Goal: Task Accomplishment & Management: Manage account settings

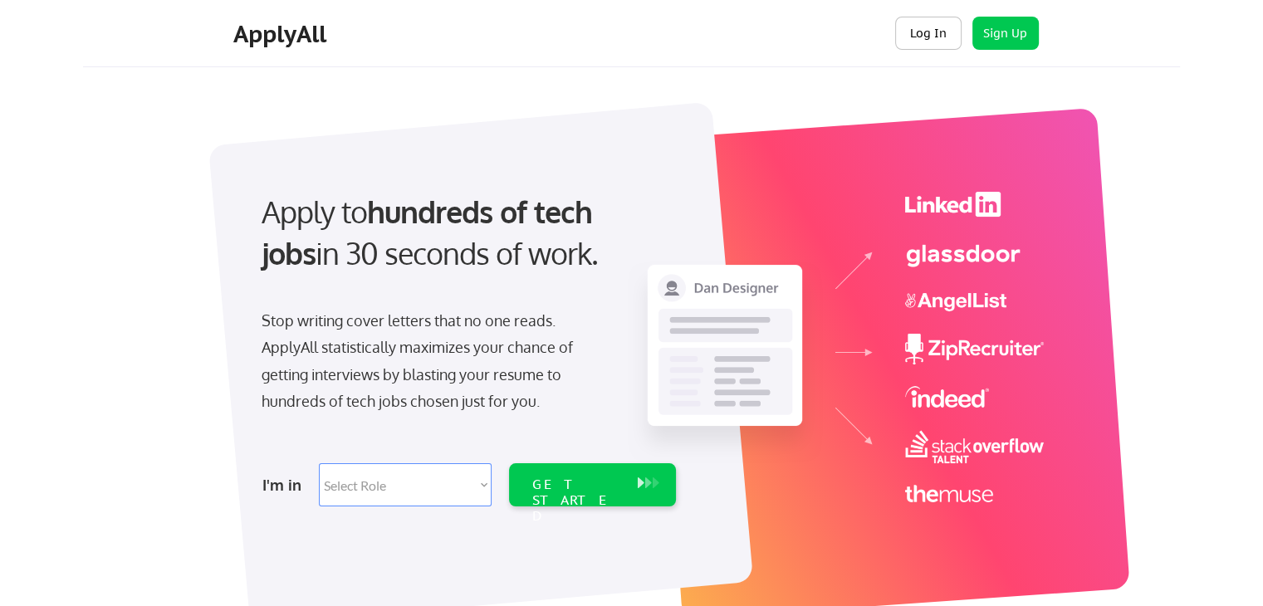
click at [949, 34] on button "Log In" at bounding box center [928, 33] width 66 height 33
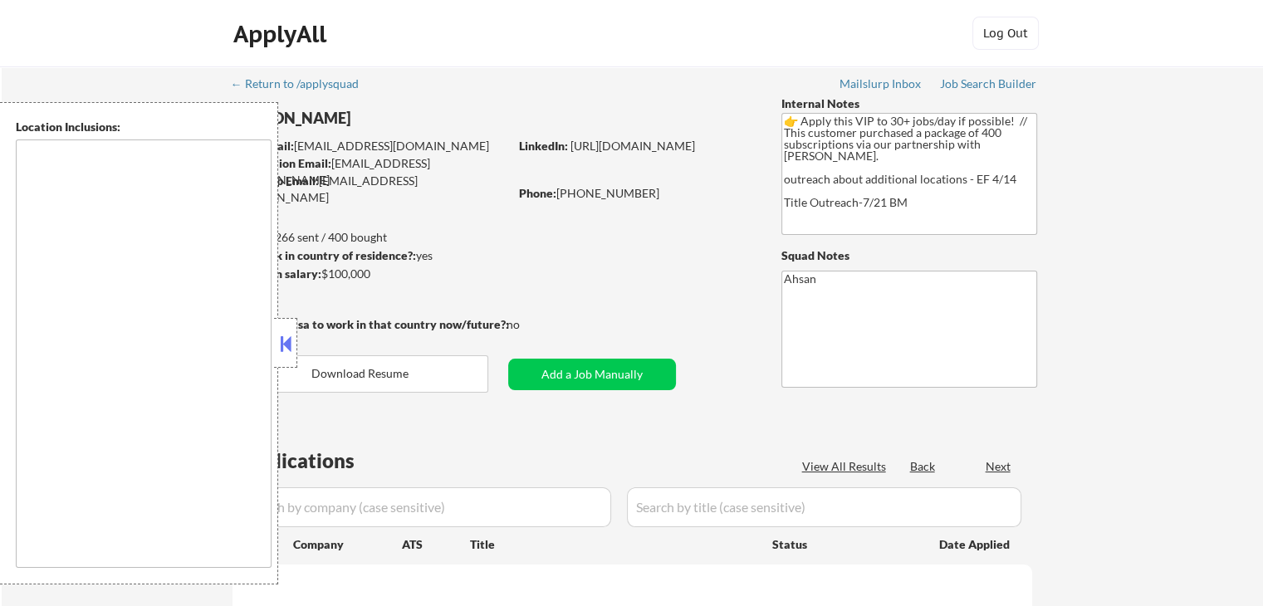
select select ""pending""
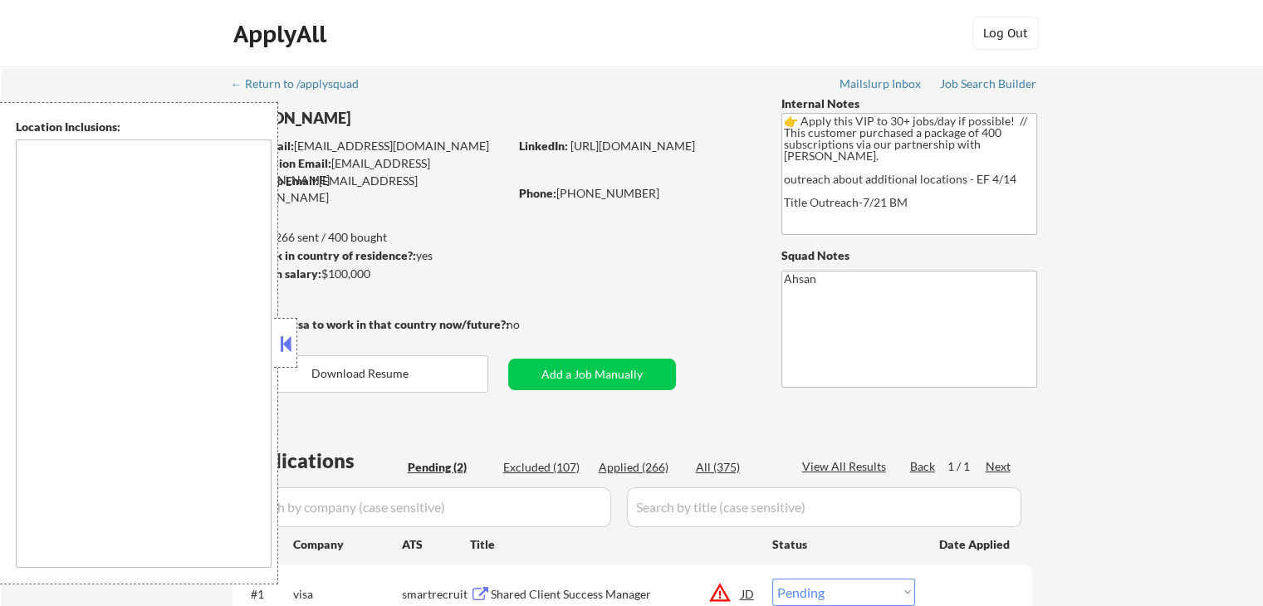
type textarea "country:CA"
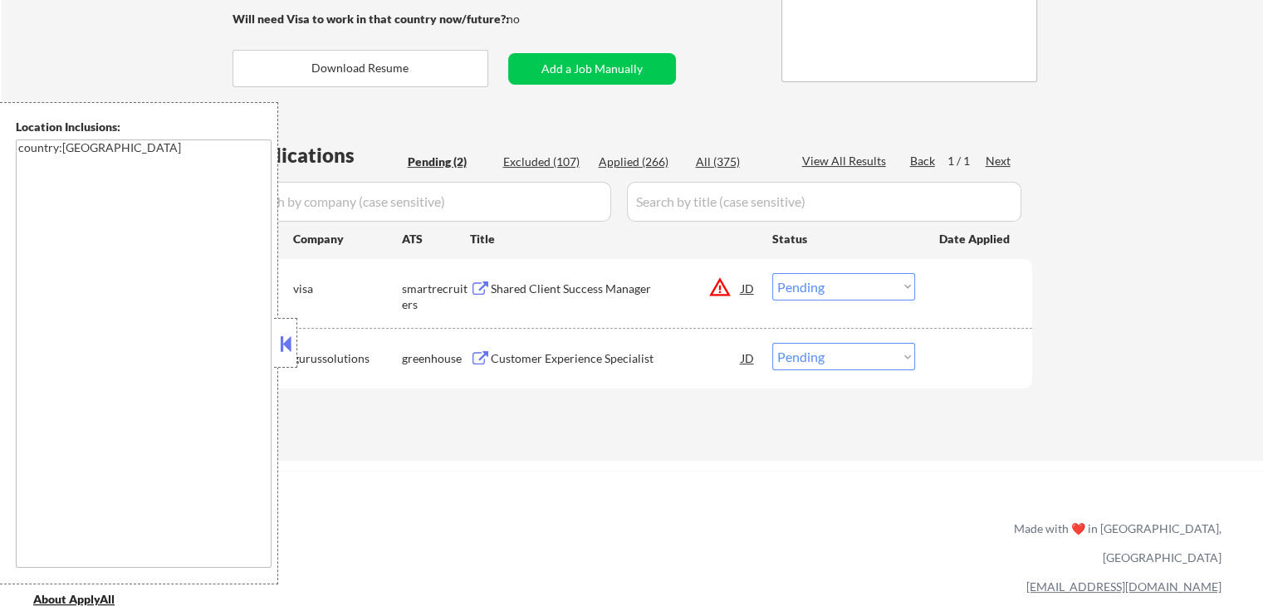
scroll to position [332, 0]
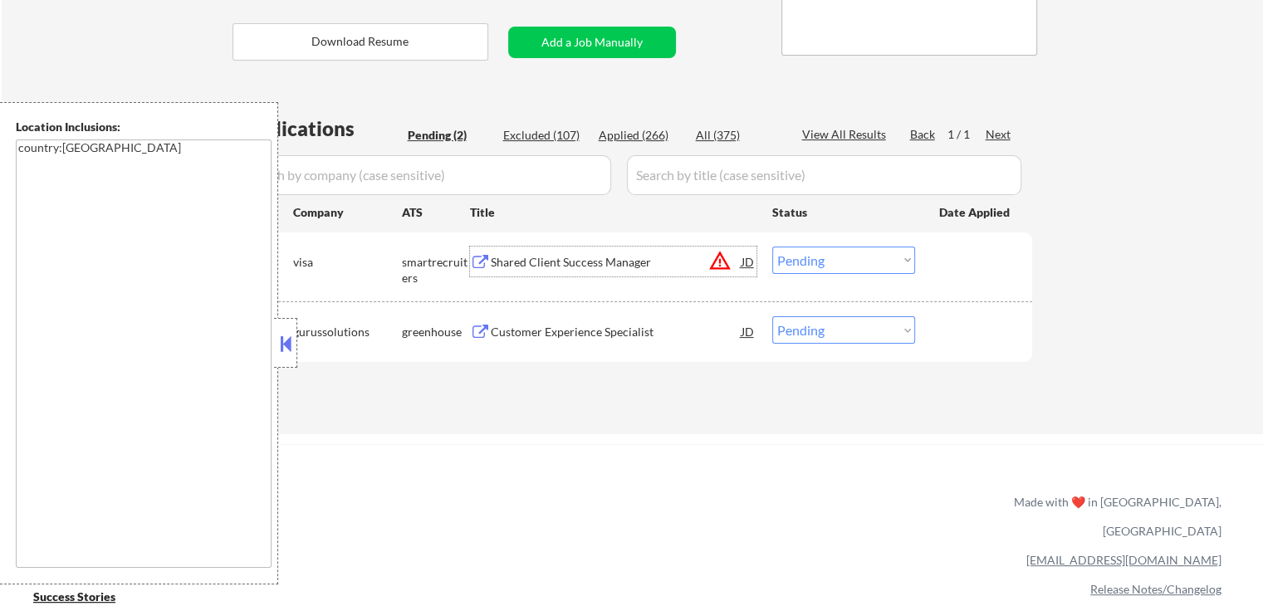
click at [613, 263] on div "Shared Client Success Manager" at bounding box center [616, 262] width 251 height 17
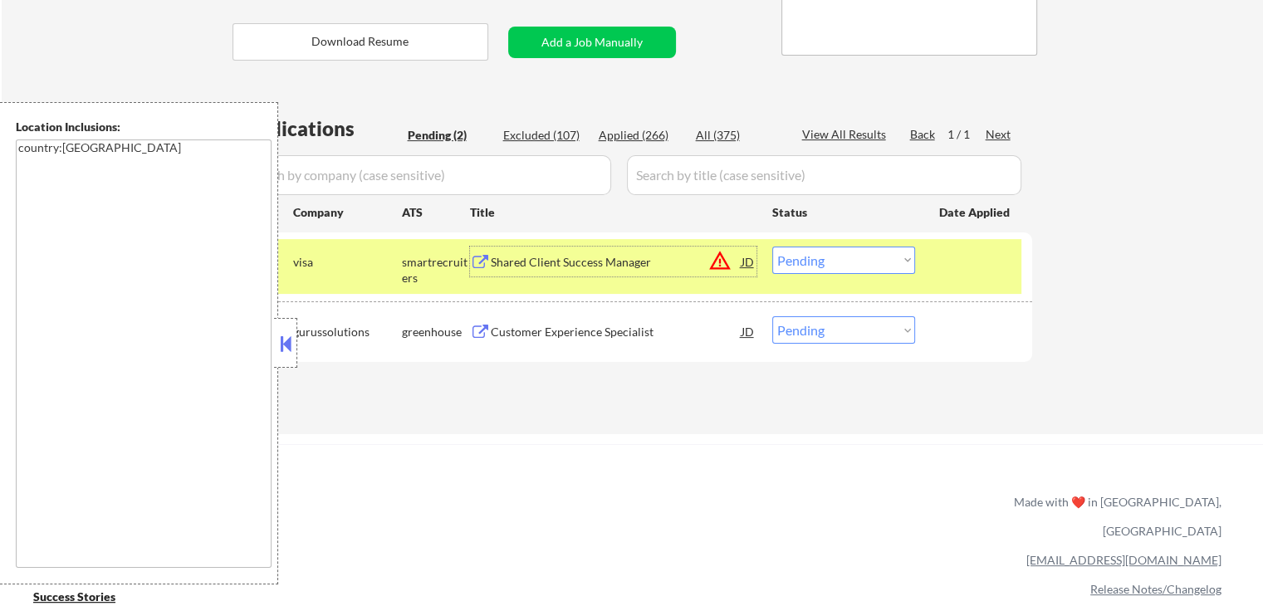
click at [601, 325] on div "Customer Experience Specialist" at bounding box center [616, 332] width 251 height 17
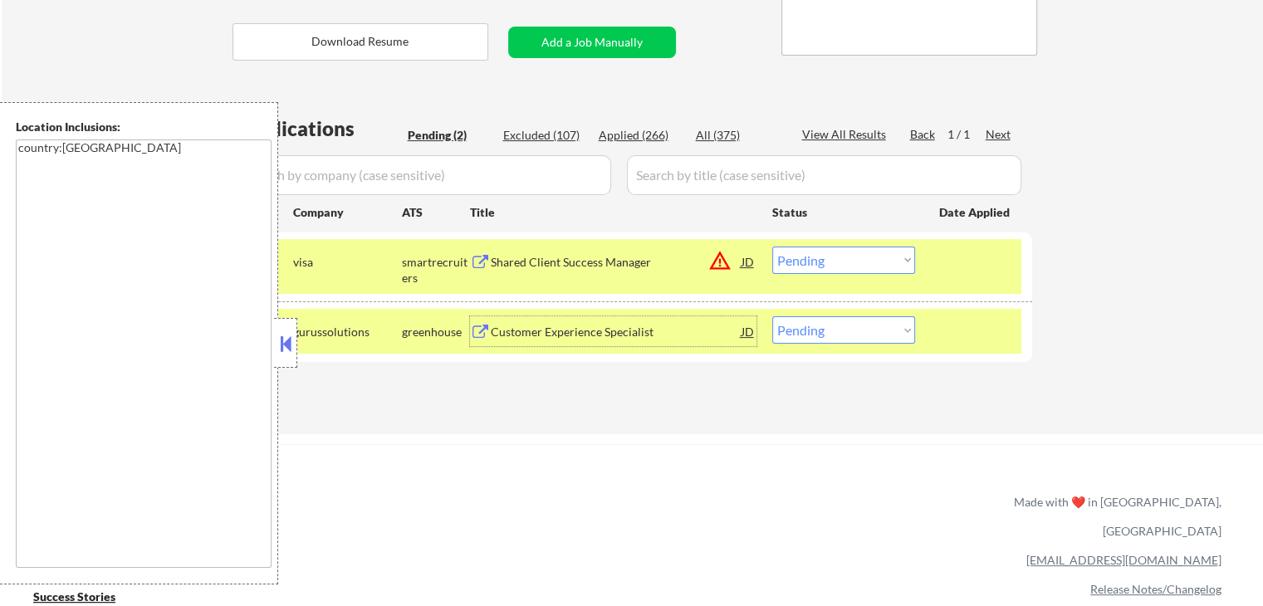
drag, startPoint x: 827, startPoint y: 254, endPoint x: 824, endPoint y: 271, distance: 16.9
click at [827, 257] on select "Choose an option... Pending Applied Excluded (Questions) Excluded (Expired) Exc…" at bounding box center [843, 260] width 143 height 27
click at [772, 247] on select "Choose an option... Pending Applied Excluded (Questions) Excluded (Expired) Exc…" at bounding box center [843, 260] width 143 height 27
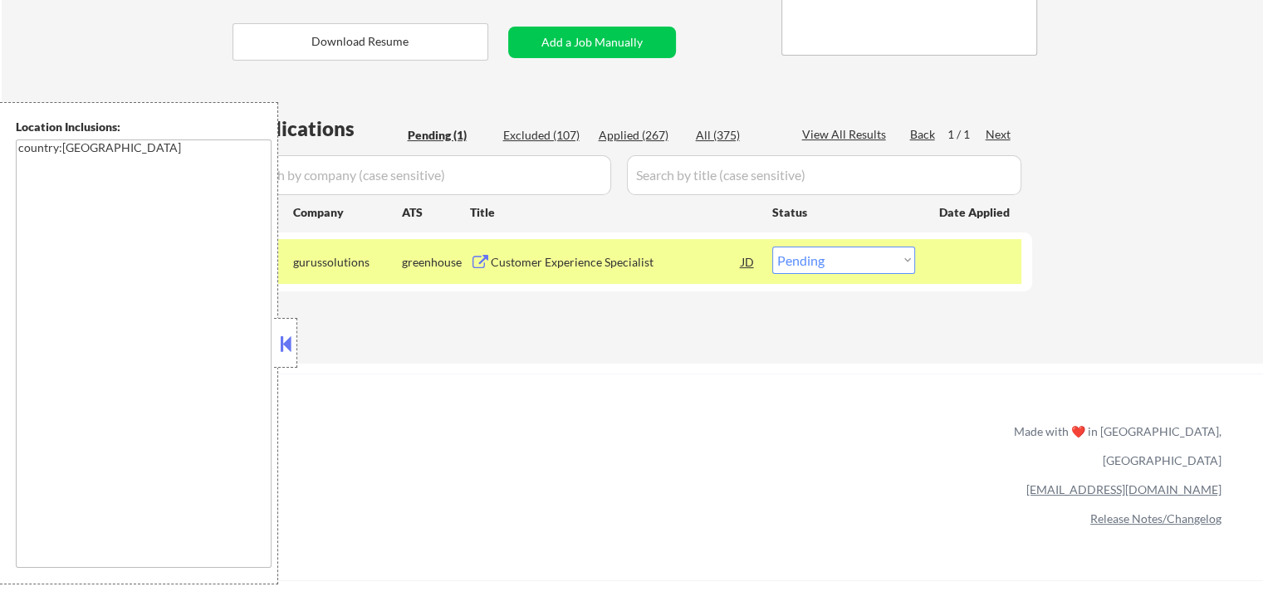
click at [817, 269] on select "Choose an option... Pending Applied Excluded (Questions) Excluded (Expired) Exc…" at bounding box center [843, 260] width 143 height 27
select select ""applied""
click at [772, 247] on select "Choose an option... Pending Applied Excluded (Questions) Excluded (Expired) Exc…" at bounding box center [843, 260] width 143 height 27
click at [794, 312] on div "Applications Pending (1) Excluded (107) Applied (267) All (375) View All Result…" at bounding box center [632, 224] width 800 height 218
